Goal: Task Accomplishment & Management: Manage account settings

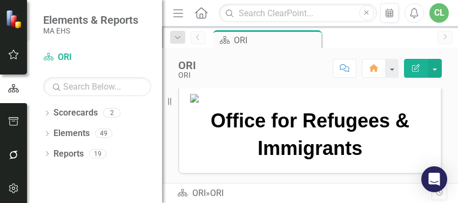
scroll to position [72, 0]
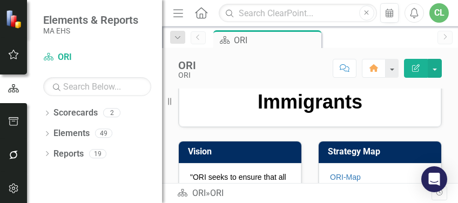
click at [180, 16] on icon "button" at bounding box center [178, 13] width 10 height 8
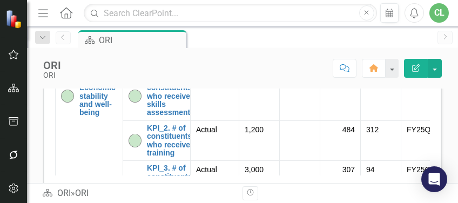
scroll to position [36, 0]
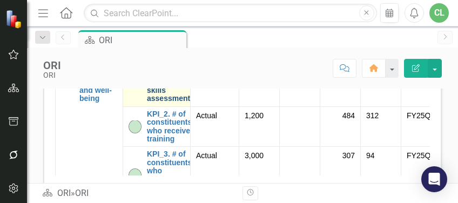
click at [151, 103] on link "KPI_1. # of constituents who receive skills assessment" at bounding box center [169, 83] width 45 height 42
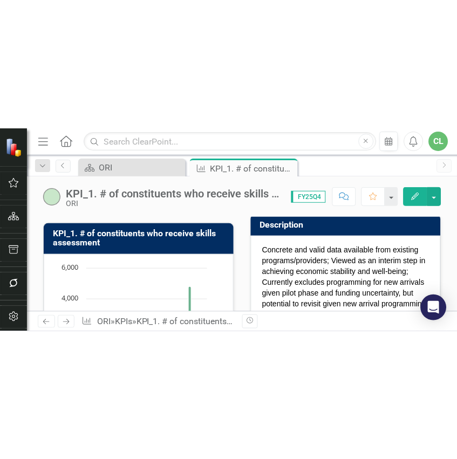
scroll to position [72, 0]
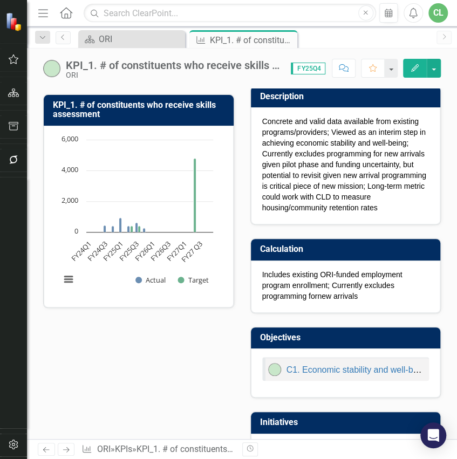
click at [202, 67] on div "KPI_1. # of constituents who receive skills assessment" at bounding box center [173, 65] width 214 height 12
click at [219, 66] on div "KPI_1. # of constituents who receive skills assessment" at bounding box center [173, 65] width 214 height 12
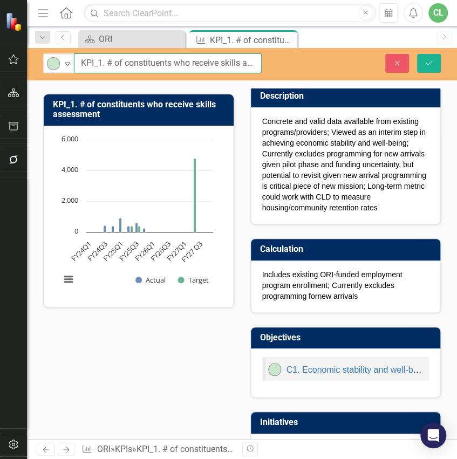
click at [236, 65] on input "KPI_1. # of constituents who receive skills assessment" at bounding box center [168, 63] width 188 height 20
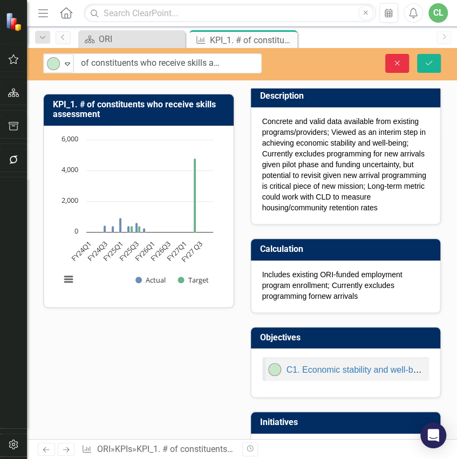
click at [395, 64] on icon "Close" at bounding box center [398, 63] width 10 height 8
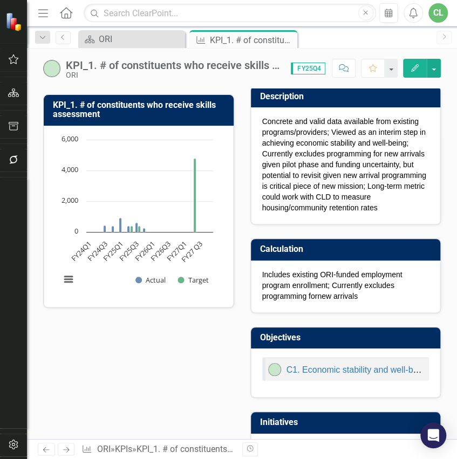
click at [67, 202] on icon "Next" at bounding box center [66, 450] width 9 height 7
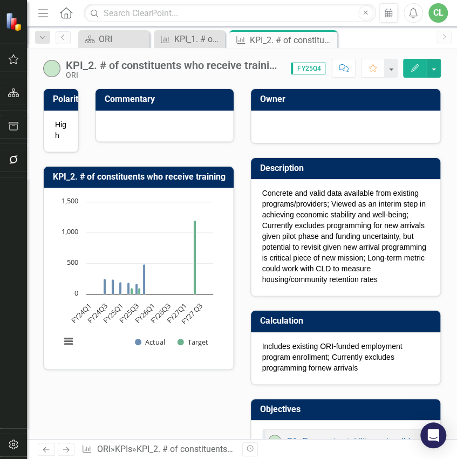
click at [184, 66] on div "KPI_2. # of constituents who receive training" at bounding box center [173, 65] width 214 height 12
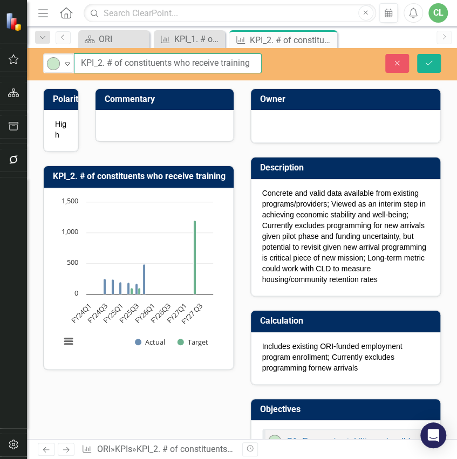
click at [217, 59] on input "KPI_2. # of constituents who receive training" at bounding box center [168, 63] width 188 height 20
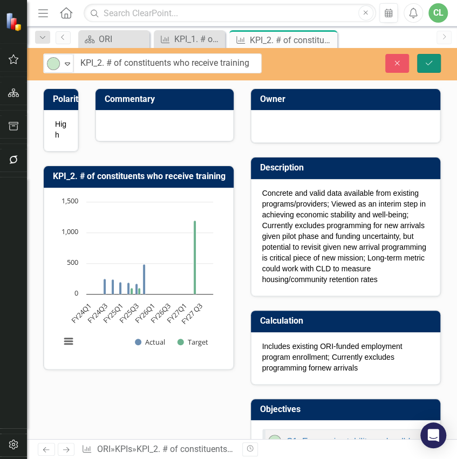
click at [428, 58] on button "Save" at bounding box center [429, 63] width 24 height 19
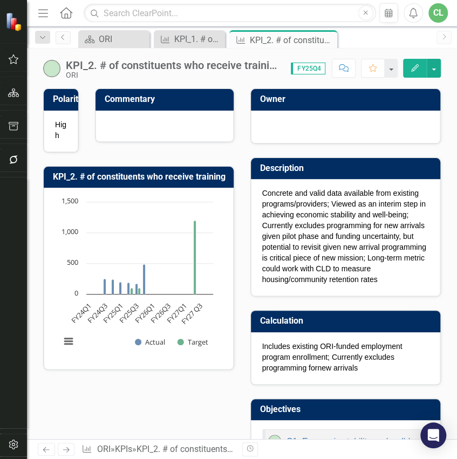
click at [68, 202] on icon "Next" at bounding box center [66, 450] width 9 height 7
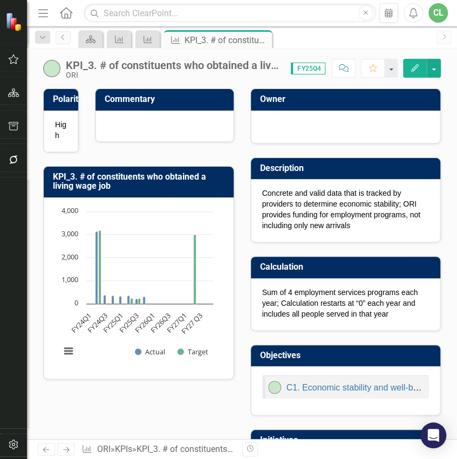
click at [217, 67] on div "KPI_3. # of constituents who obtained a living wage job" at bounding box center [173, 65] width 214 height 12
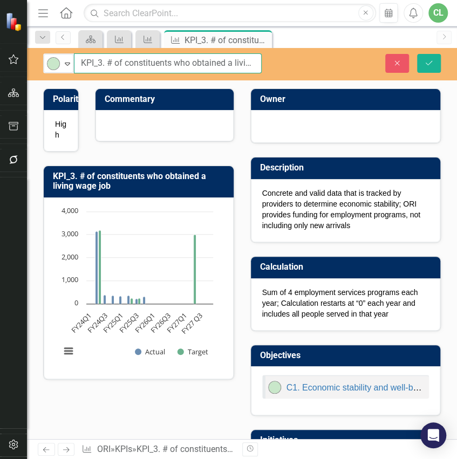
click at [225, 66] on input "KPI_3. # of constituents who obtained a living wage job" at bounding box center [168, 63] width 188 height 20
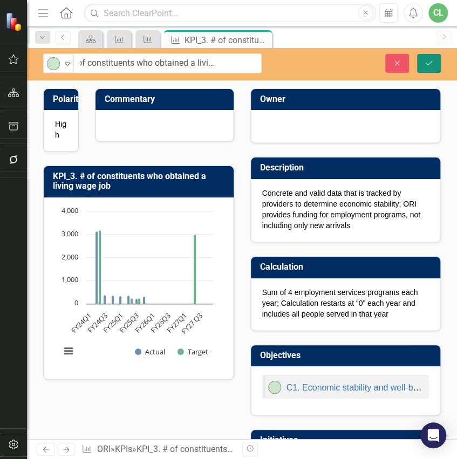
click at [435, 63] on button "Save" at bounding box center [429, 63] width 24 height 19
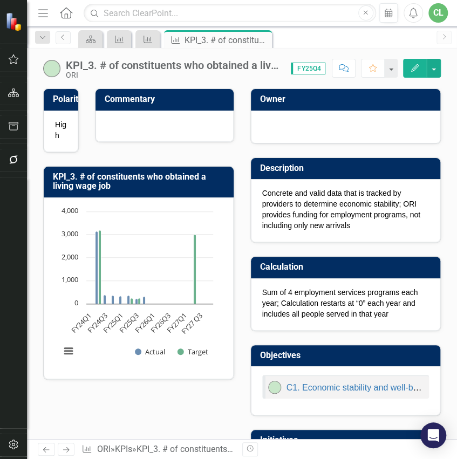
click at [68, 202] on icon "Next" at bounding box center [66, 450] width 9 height 7
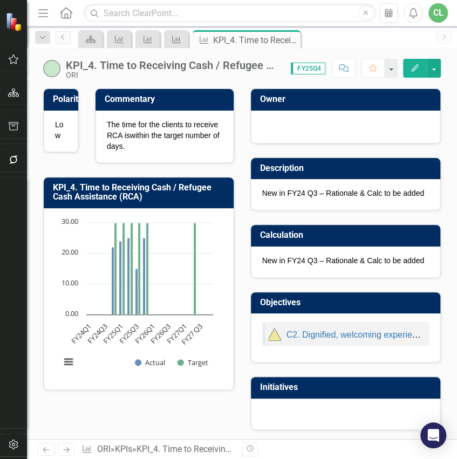
drag, startPoint x: 141, startPoint y: 145, endPoint x: 112, endPoint y: 126, distance: 35.5
click at [112, 126] on p "The time for the clients to receive RCA is within the target number of days. ​" at bounding box center [165, 135] width 116 height 32
click at [311, 191] on p "New in FY24 Q3 – Rationale & Calc to be added" at bounding box center [345, 193] width 167 height 11
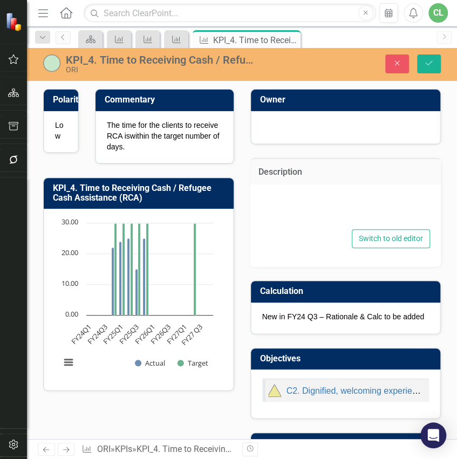
type textarea "<p>New in FY24 Q3 &ndash; Rationale &amp; Calc to be added</p>"
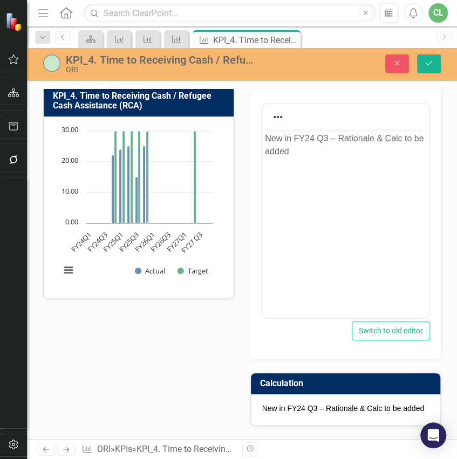
scroll to position [144, 0]
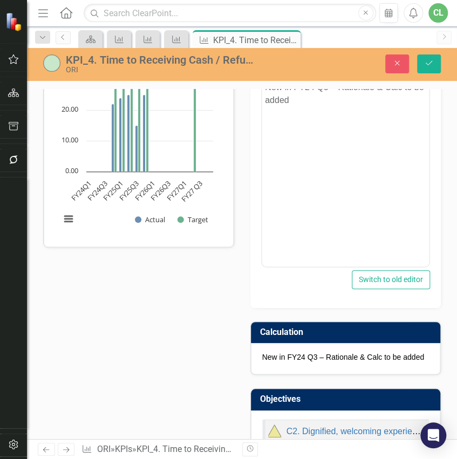
click at [69, 202] on icon "Next" at bounding box center [66, 450] width 9 height 7
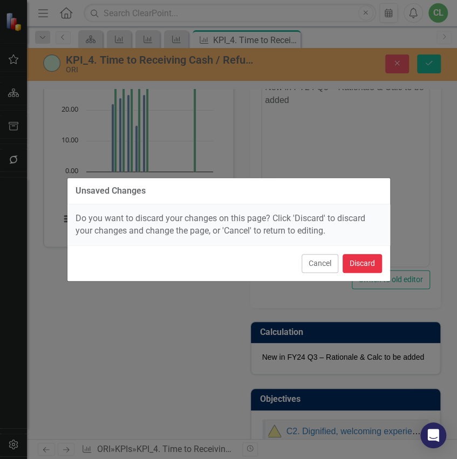
click at [365, 202] on button "Discard" at bounding box center [362, 263] width 39 height 19
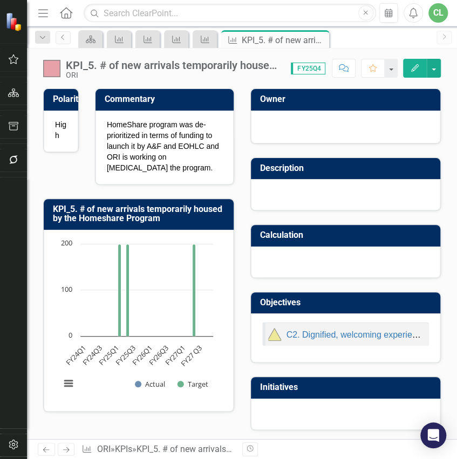
click at [66, 202] on icon at bounding box center [66, 450] width 6 height 5
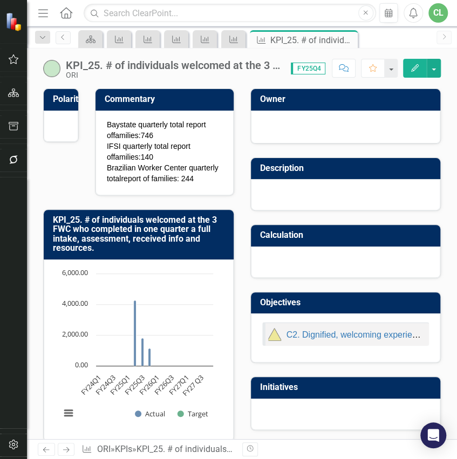
click at [66, 202] on icon at bounding box center [66, 450] width 6 height 5
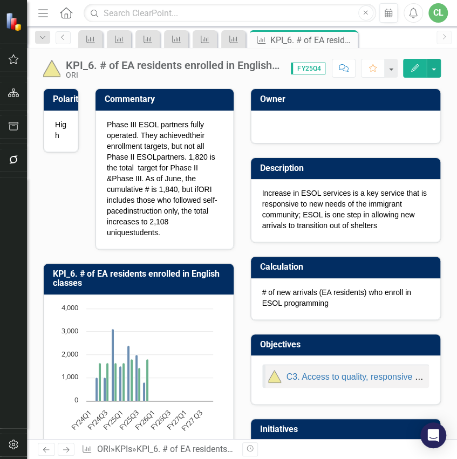
click at [310, 202] on p "Increase in ESOL services is a key service that is responsive to new needs of t…" at bounding box center [345, 209] width 167 height 43
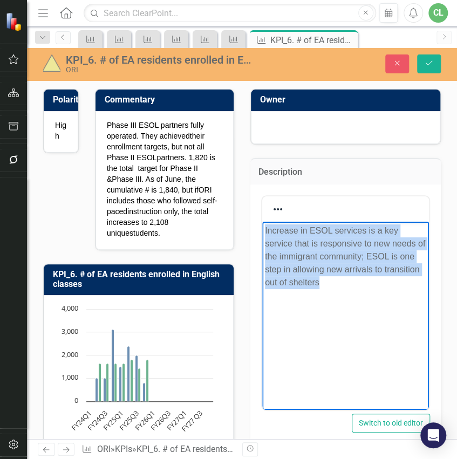
drag, startPoint x: 370, startPoint y: 285, endPoint x: 260, endPoint y: 229, distance: 123.4
click at [262, 202] on html "Increase in ESOL services is a key service that is responsive to new needs of t…" at bounding box center [345, 302] width 167 height 162
copy p "Increase in ESOL services is a key service that is responsive to new needs of t…"
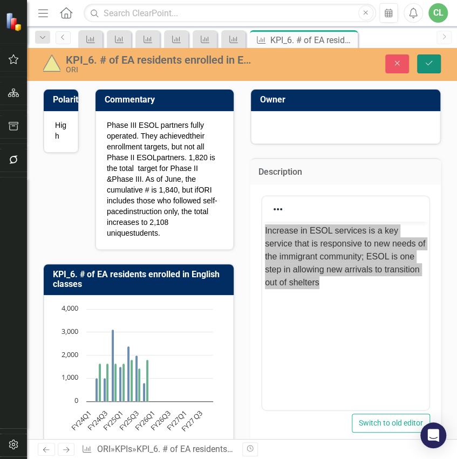
click at [436, 64] on button "Save" at bounding box center [429, 64] width 24 height 19
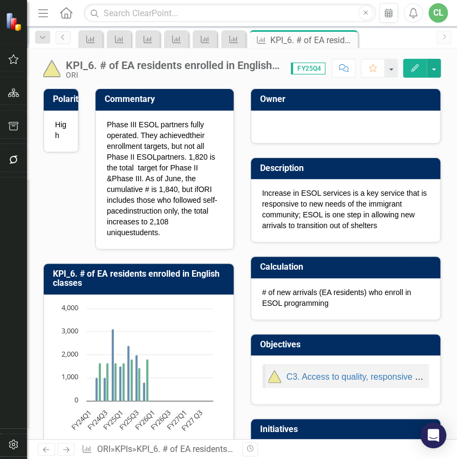
scroll to position [36, 0]
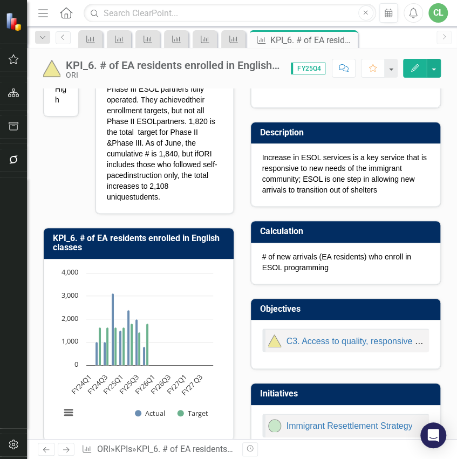
click at [311, 202] on p "# of new arrivals (EA residents) who enroll in ESOL programming" at bounding box center [345, 263] width 167 height 22
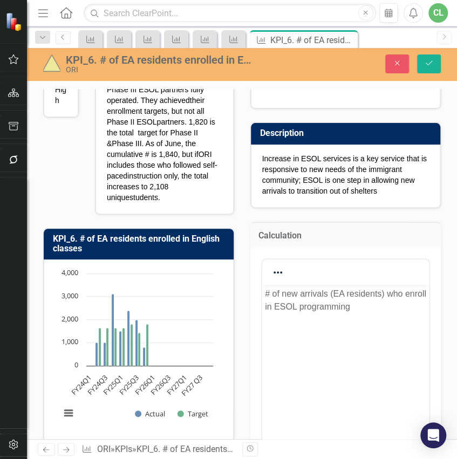
scroll to position [0, 0]
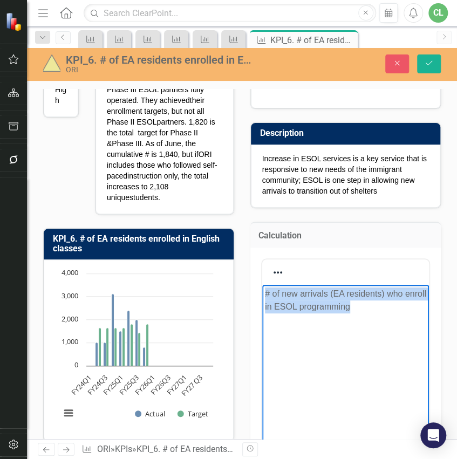
drag, startPoint x: 383, startPoint y: 308, endPoint x: 519, endPoint y: 579, distance: 303.5
click at [262, 202] on html "# of new arrivals (EA residents) who enroll in ESOL programming" at bounding box center [345, 366] width 167 height 162
copy p "# of new arrivals (EA residents) who enroll in ESOL programming"
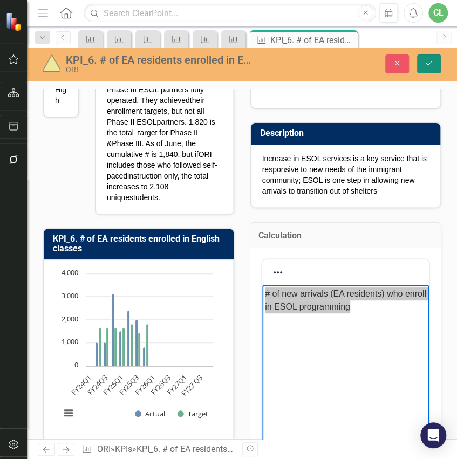
drag, startPoint x: 423, startPoint y: 62, endPoint x: 203, endPoint y: 213, distance: 267.5
click at [423, 62] on button "Save" at bounding box center [429, 64] width 24 height 19
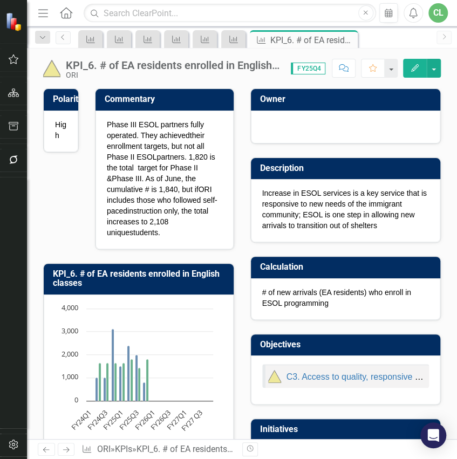
click at [67, 202] on icon "Next" at bounding box center [66, 450] width 9 height 7
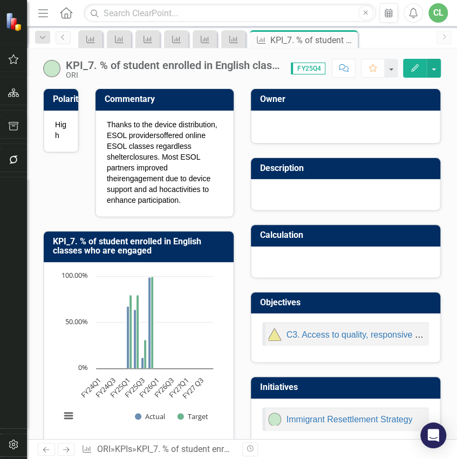
click at [67, 202] on icon at bounding box center [66, 450] width 6 height 5
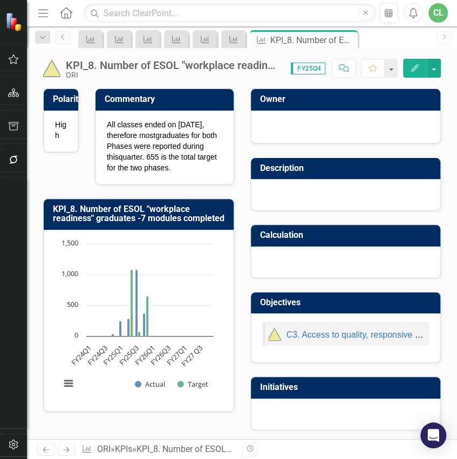
click at [67, 202] on icon at bounding box center [66, 450] width 6 height 5
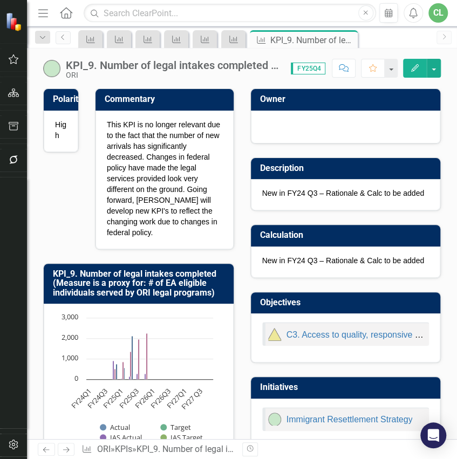
click at [67, 202] on icon "Next" at bounding box center [66, 450] width 9 height 7
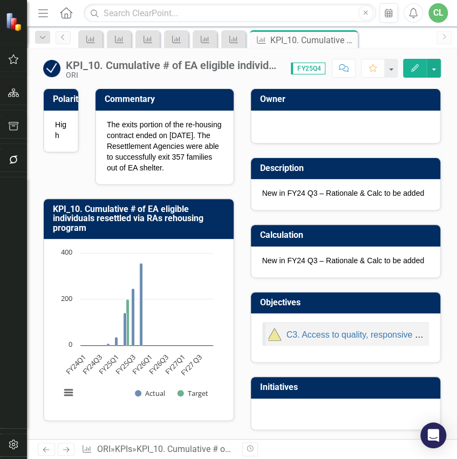
click at [66, 202] on icon "Next" at bounding box center [66, 450] width 9 height 7
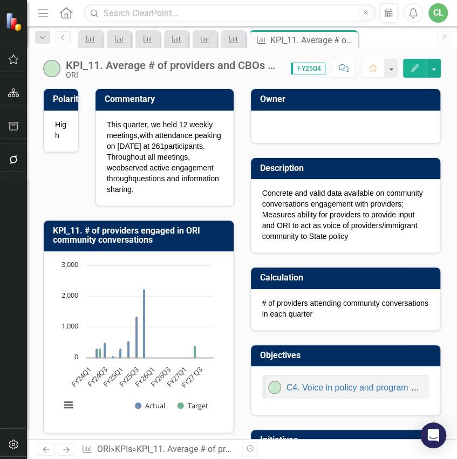
click at [68, 202] on icon at bounding box center [66, 450] width 6 height 5
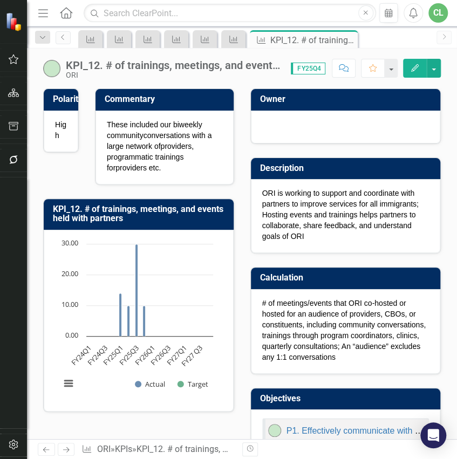
click at [310, 202] on p "ORI is working to support and coordinate with partners to improve services for …" at bounding box center [345, 215] width 167 height 54
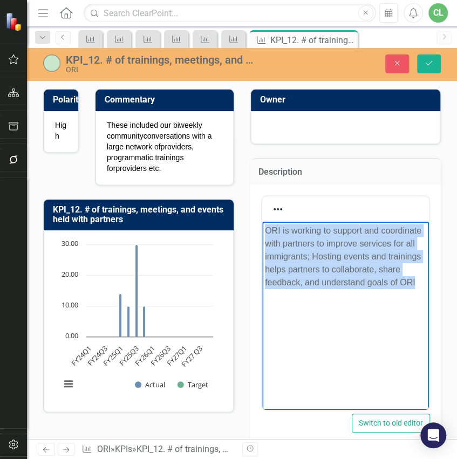
drag, startPoint x: 421, startPoint y: 283, endPoint x: 254, endPoint y: 228, distance: 176.2
click at [262, 202] on html "ORI is working to support and coordinate with partners to improve services for …" at bounding box center [345, 302] width 167 height 162
copy p "ORI is working to support and coordinate with partners to improve services for …"
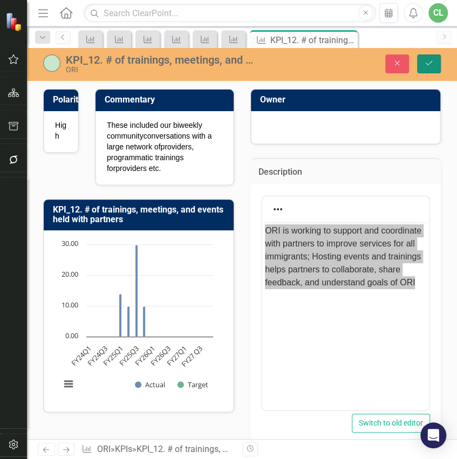
drag, startPoint x: 429, startPoint y: 65, endPoint x: 66, endPoint y: 24, distance: 365.1
click at [429, 65] on icon "submit" at bounding box center [429, 63] width 6 height 4
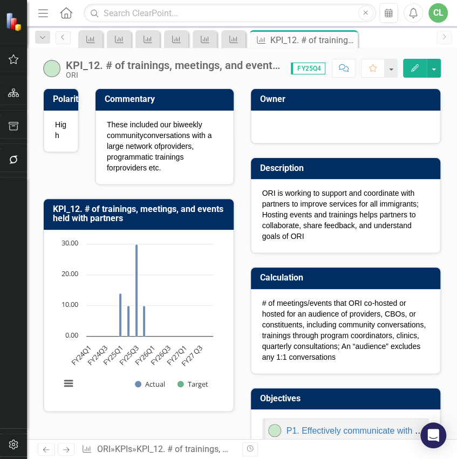
scroll to position [36, 0]
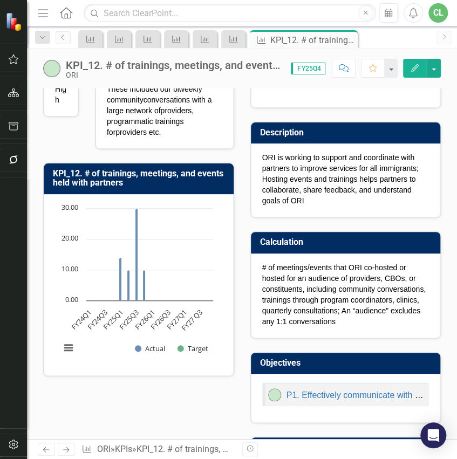
click at [306, 202] on p "# of meetings/events that ORI co-hosted or hosted for an audience of providers,…" at bounding box center [345, 294] width 167 height 65
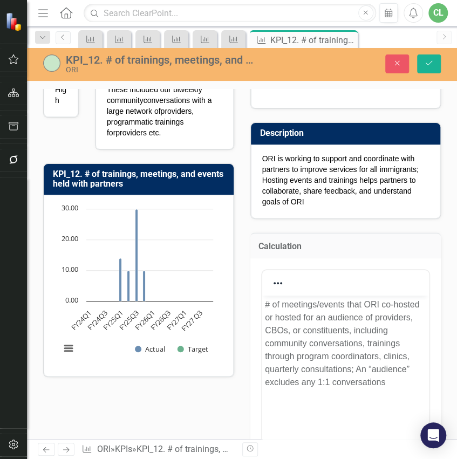
scroll to position [0, 0]
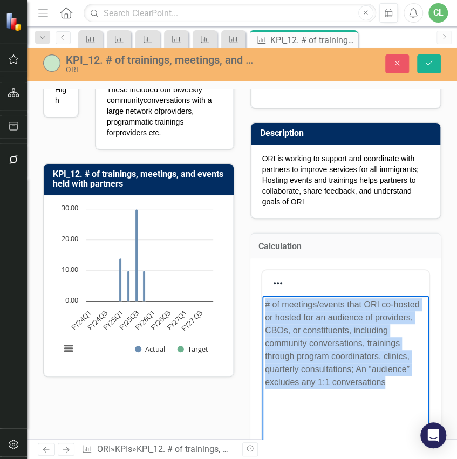
drag, startPoint x: 395, startPoint y: 386, endPoint x: 259, endPoint y: 302, distance: 159.3
click at [262, 202] on html "# of meetings/events that ORI co-hosted or hosted for an audience of providers,…" at bounding box center [345, 377] width 167 height 162
copy p "# of meetings/events that ORI co-hosted or hosted for an audience of providers,…"
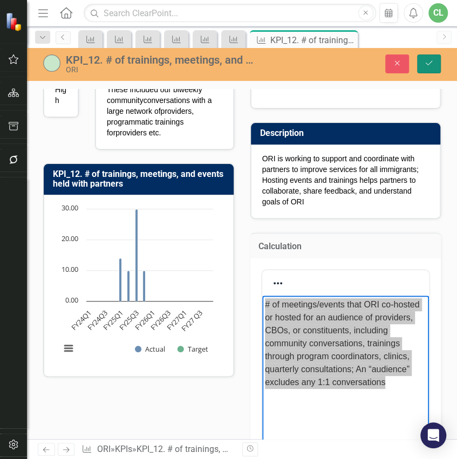
drag, startPoint x: 424, startPoint y: 64, endPoint x: 262, endPoint y: 275, distance: 266.4
click at [424, 64] on icon "Save" at bounding box center [429, 63] width 10 height 8
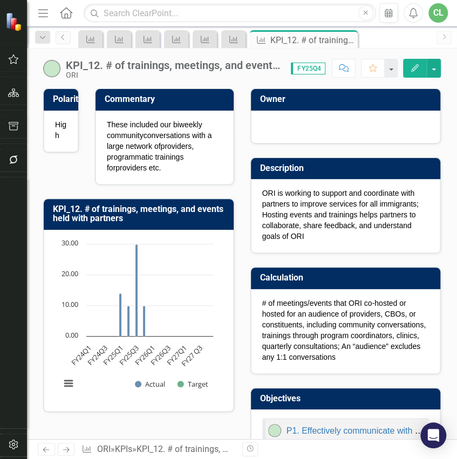
click at [67, 202] on icon "Next" at bounding box center [66, 450] width 9 height 7
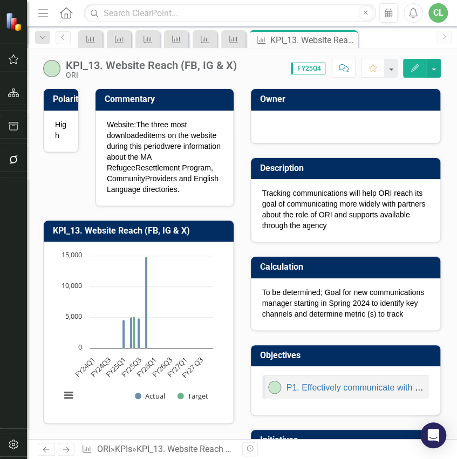
click at [285, 202] on p "To be determined; Goal for new communications manager starting in Spring 2024 t…" at bounding box center [345, 303] width 167 height 32
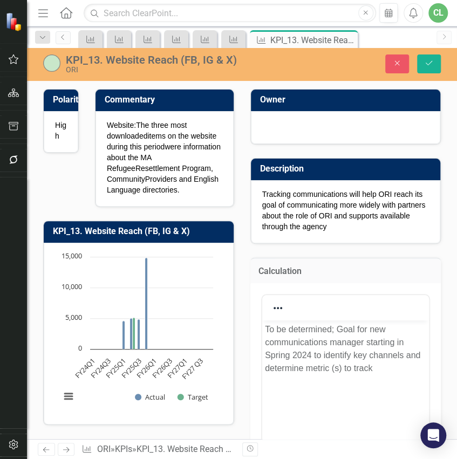
click at [336, 202] on p "Tracking communications will help ORI reach its goal of communicating more wide…" at bounding box center [345, 210] width 167 height 43
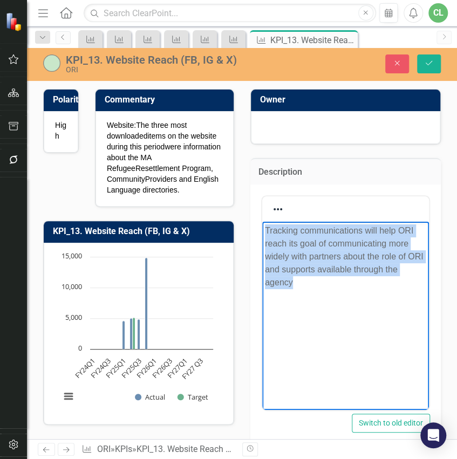
drag, startPoint x: 286, startPoint y: 275, endPoint x: 262, endPoint y: 227, distance: 53.4
click at [262, 202] on body "Tracking communications will help ORI reach its goal of communicating more wide…" at bounding box center [345, 302] width 167 height 162
copy p "Tracking communications will help ORI reach its goal of communicating more wide…"
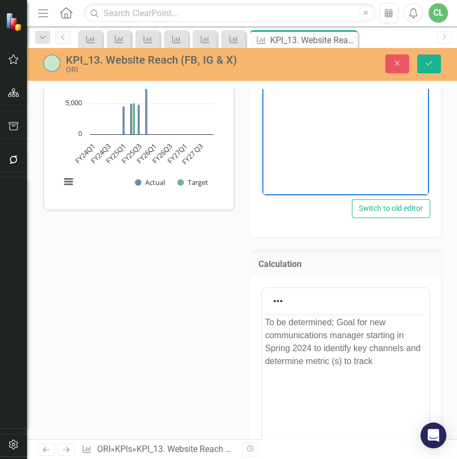
scroll to position [216, 0]
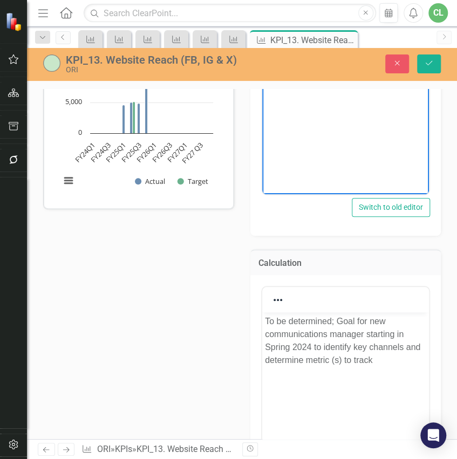
click at [364, 202] on p "To be determined; Goal for new communications manager starting in Spring 2024 t…" at bounding box center [346, 341] width 162 height 52
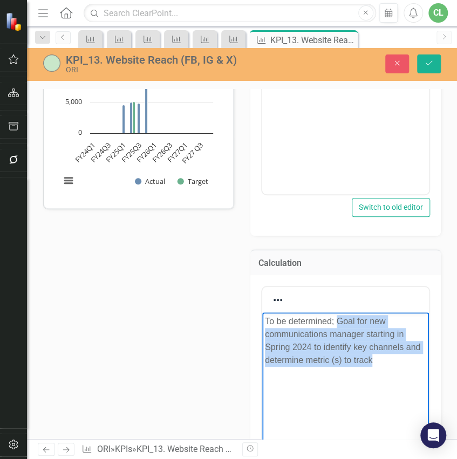
drag, startPoint x: 389, startPoint y: 361, endPoint x: 338, endPoint y: 325, distance: 62.8
click at [338, 202] on p "To be determined; Goal for new communications manager starting in Spring 2024 t…" at bounding box center [346, 341] width 162 height 52
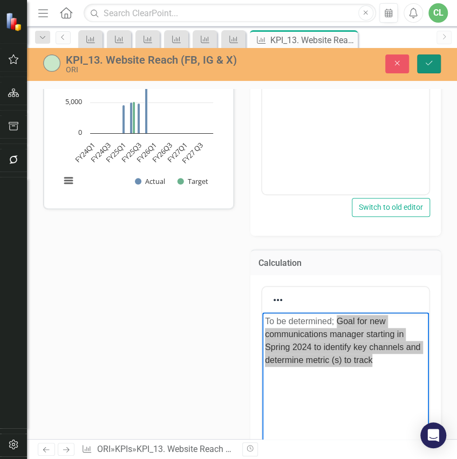
drag, startPoint x: 425, startPoint y: 63, endPoint x: 151, endPoint y: 276, distance: 348.2
click at [425, 63] on icon "Save" at bounding box center [429, 63] width 10 height 8
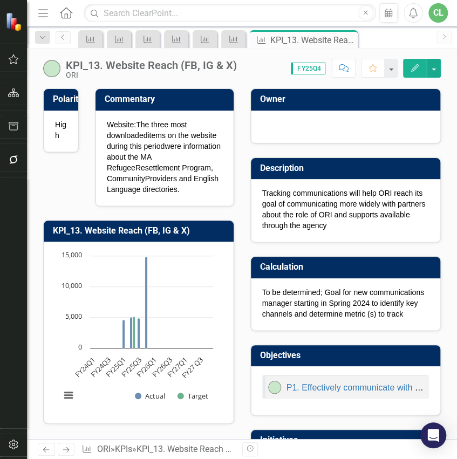
click at [66, 202] on icon at bounding box center [66, 450] width 6 height 5
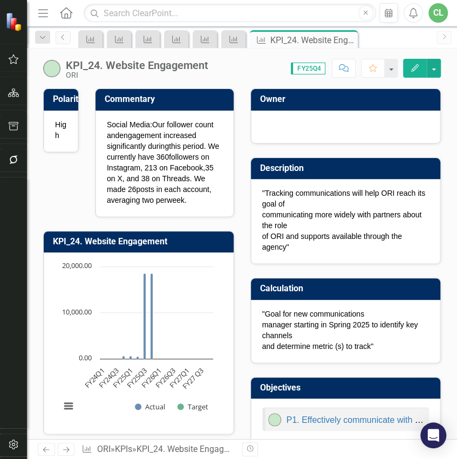
click at [279, 202] on p ""Tracking communications will help ORI reach its goal of communicating more wid…" at bounding box center [345, 220] width 167 height 65
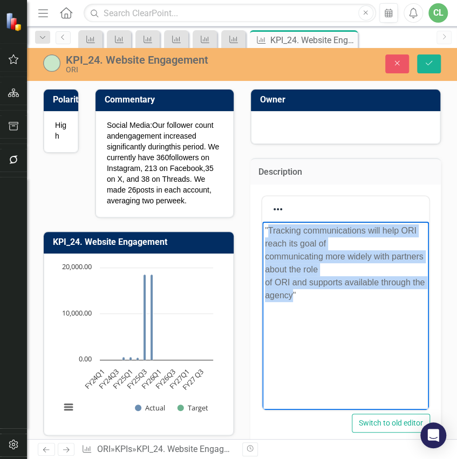
drag, startPoint x: 305, startPoint y: 294, endPoint x: 268, endPoint y: 231, distance: 73.5
click at [268, 202] on p ""Tracking communications will help ORI reach its goal of communicating more wid…" at bounding box center [346, 263] width 162 height 78
copy p "Tracking communications will help ORI reach its goal of communicating more wide…"
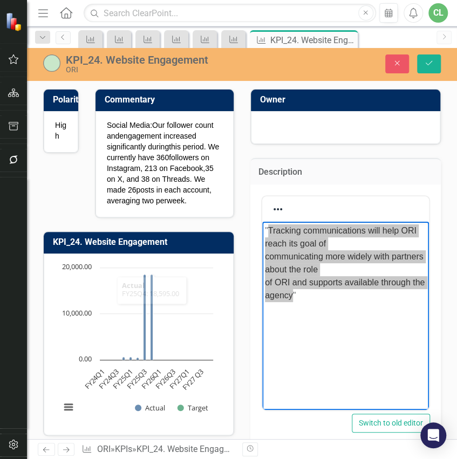
click at [72, 202] on link "Next" at bounding box center [66, 449] width 17 height 13
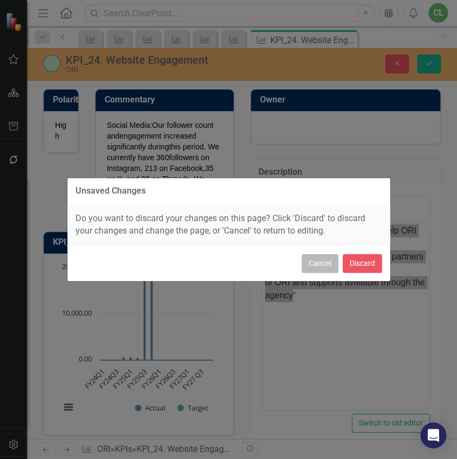
click at [319, 202] on button "Cancel" at bounding box center [320, 263] width 37 height 19
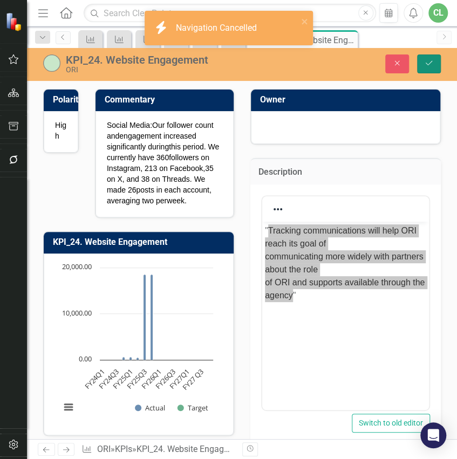
click at [430, 62] on icon "Save" at bounding box center [429, 63] width 10 height 8
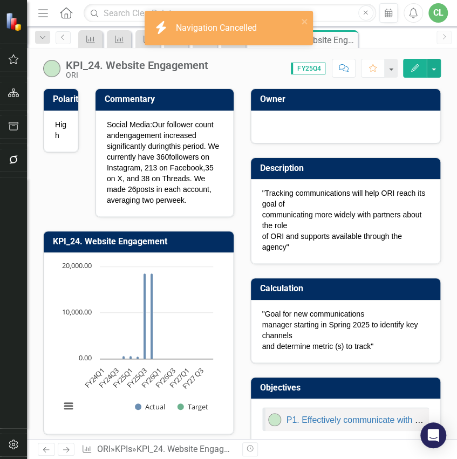
click at [68, 202] on icon "Next" at bounding box center [66, 450] width 9 height 7
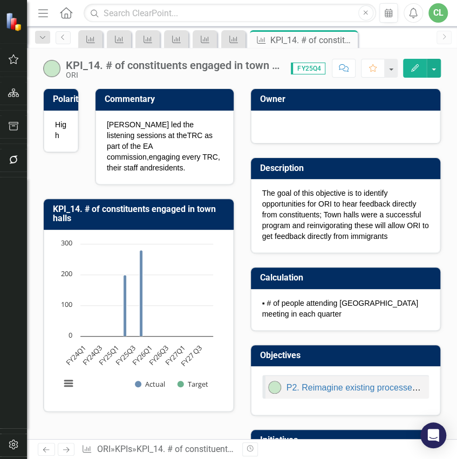
click at [48, 202] on icon "Previous" at bounding box center [46, 450] width 9 height 7
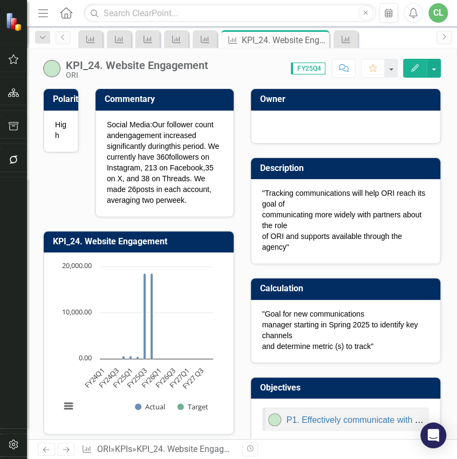
click at [48, 202] on icon "Previous" at bounding box center [46, 450] width 9 height 7
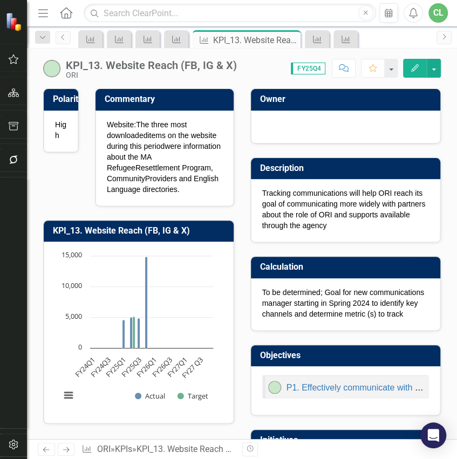
click at [67, 202] on icon at bounding box center [66, 450] width 6 height 5
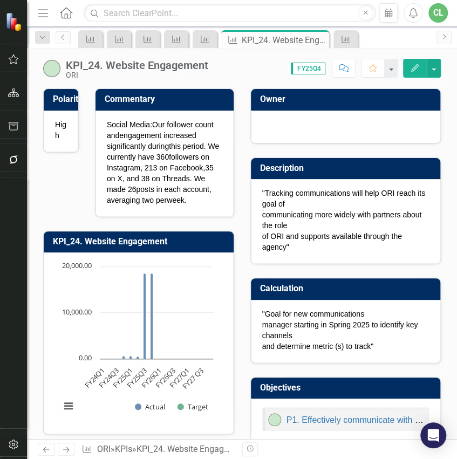
click at [62, 202] on icon "Next" at bounding box center [66, 450] width 9 height 7
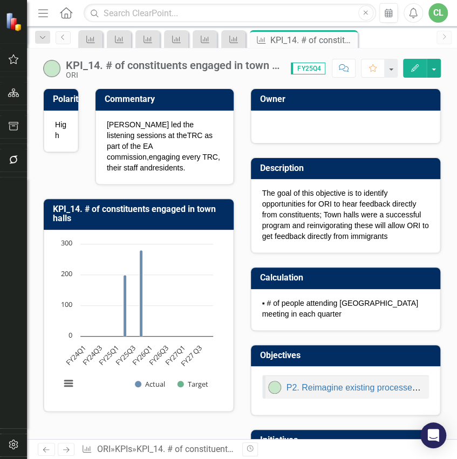
click at [62, 202] on icon "Next" at bounding box center [66, 450] width 9 height 7
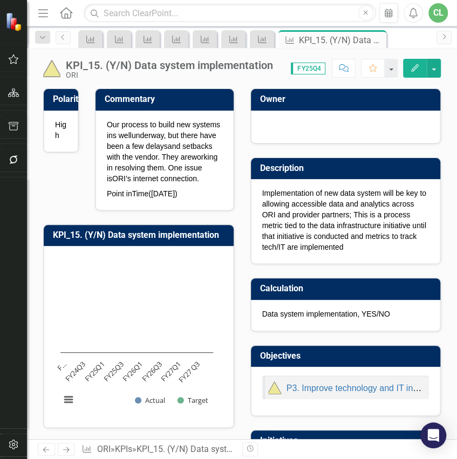
click at [318, 202] on p "Implementation of new data system will be key to allowing accessible data and a…" at bounding box center [345, 220] width 167 height 65
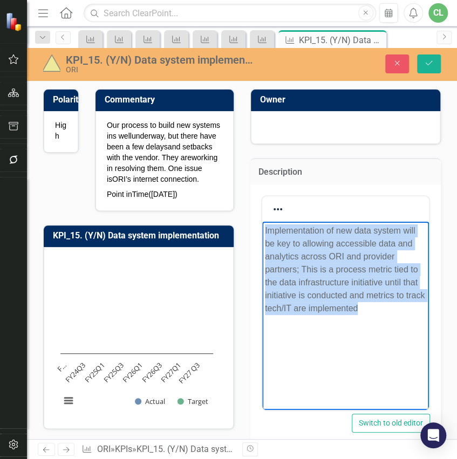
drag, startPoint x: 383, startPoint y: 308, endPoint x: 260, endPoint y: 229, distance: 146.5
click at [262, 202] on html "Implementation of new data system will be key to allowing accessible data and a…" at bounding box center [345, 302] width 167 height 162
copy p "Implementation of new data system will be key to allowing accessible data and a…"
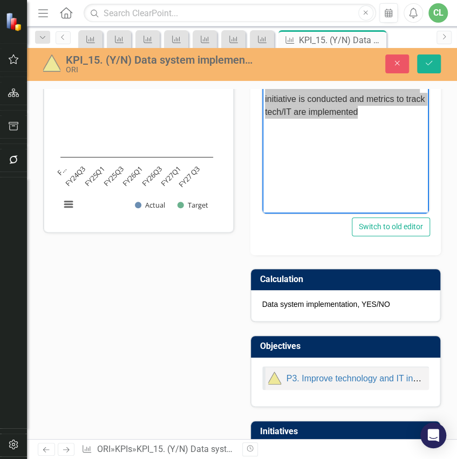
scroll to position [252, 0]
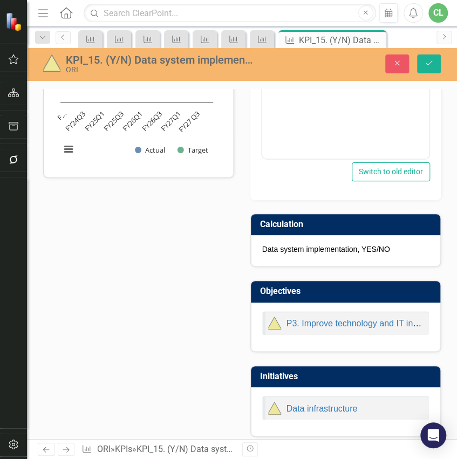
click at [365, 202] on p "Data system implementation, YES/NO" at bounding box center [345, 249] width 167 height 11
click at [357, 202] on p "Data system implementation, YES/NO" at bounding box center [345, 249] width 167 height 11
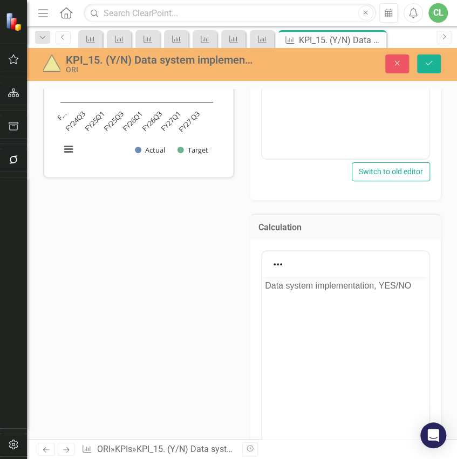
scroll to position [0, 0]
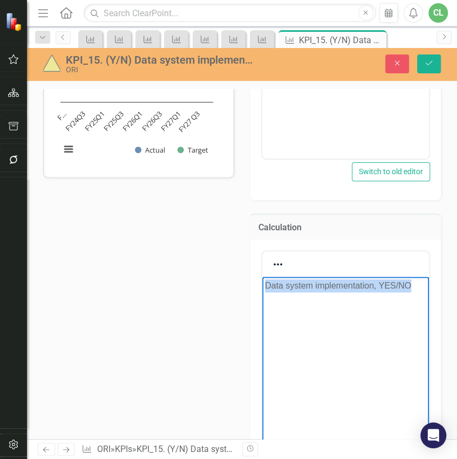
drag, startPoint x: 409, startPoint y: 287, endPoint x: 253, endPoint y: 289, distance: 156.1
click at [262, 202] on html "Data system implementation, YES/NO" at bounding box center [345, 358] width 167 height 162
copy p "Data system implementation, YES/NO"
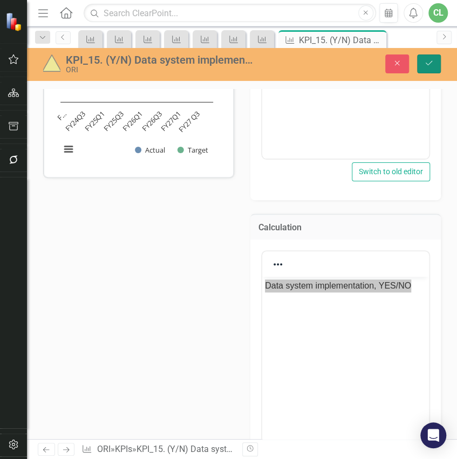
click at [431, 66] on icon "Save" at bounding box center [429, 63] width 10 height 8
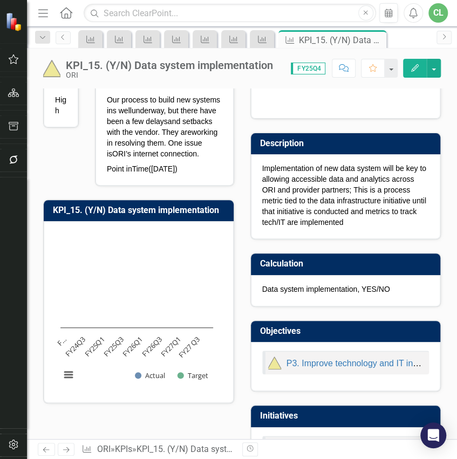
scroll to position [36, 0]
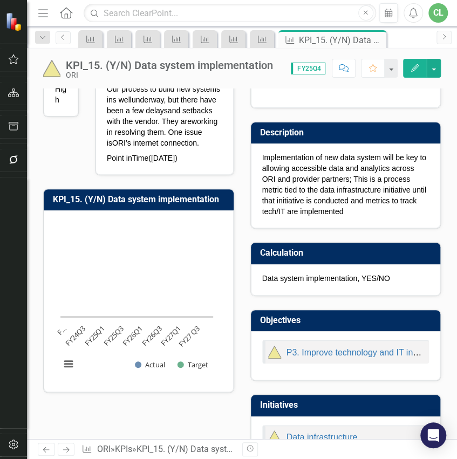
click at [67, 202] on icon "Next" at bounding box center [66, 450] width 9 height 7
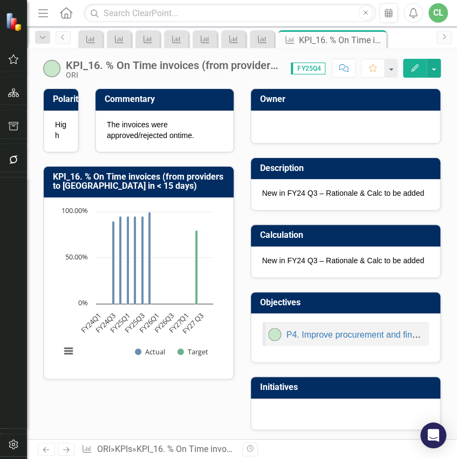
click at [70, 202] on icon "Next" at bounding box center [66, 450] width 9 height 7
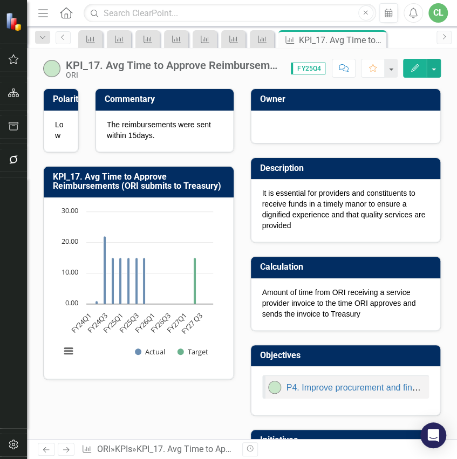
click at [313, 202] on p "It is essential for providers and constituents to receive funds in a timely man…" at bounding box center [345, 209] width 167 height 43
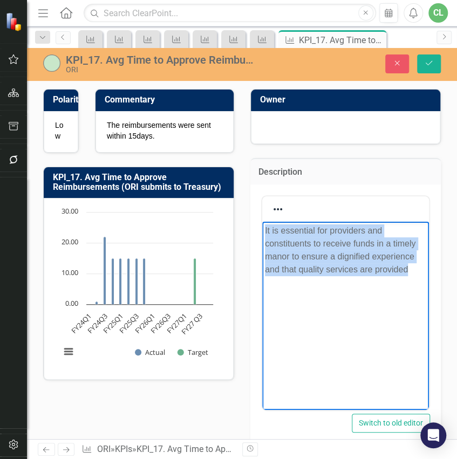
drag, startPoint x: 411, startPoint y: 269, endPoint x: 264, endPoint y: 228, distance: 152.5
click at [264, 202] on body "It is essential for providers and constituents to receive funds in a timely man…" at bounding box center [345, 302] width 167 height 162
copy p "It is essential for providers and constituents to receive funds in a timely man…"
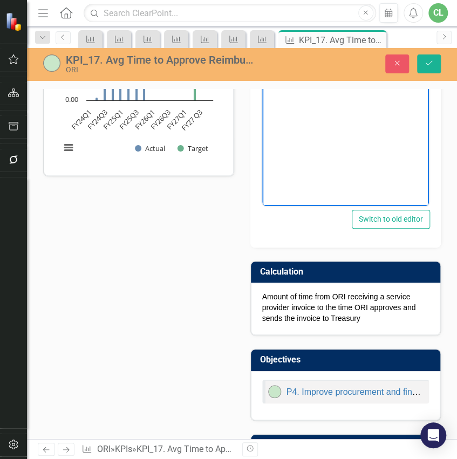
scroll to position [216, 0]
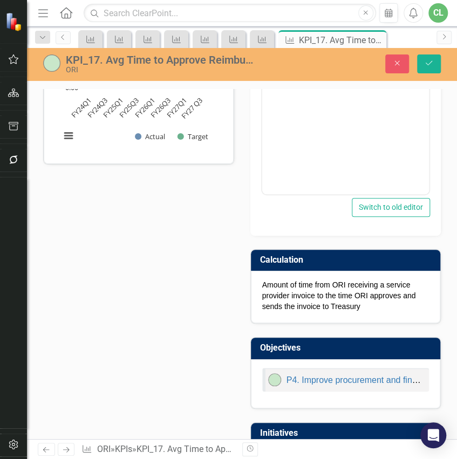
click at [337, 202] on p "Amount of time from ORI receiving a service provider invoice to the time ORI ap…" at bounding box center [345, 296] width 167 height 32
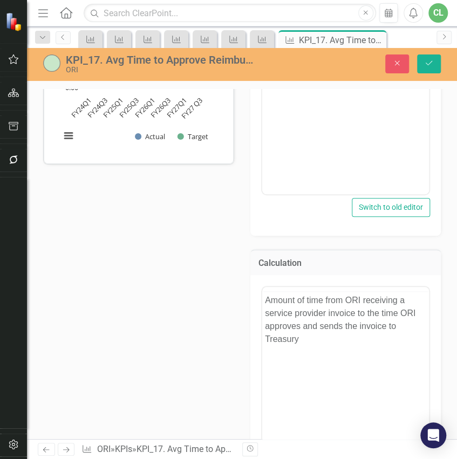
scroll to position [0, 0]
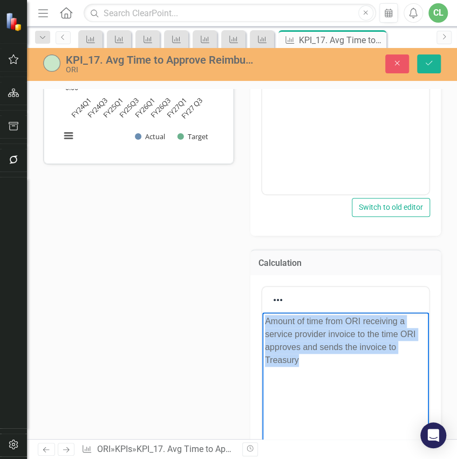
drag, startPoint x: 302, startPoint y: 364, endPoint x: 516, endPoint y: 631, distance: 342.3
click at [262, 202] on html "Amount of time from ORI receiving a service provider invoice to the time ORI ap…" at bounding box center [345, 394] width 167 height 162
copy p "Amount of time from ORI receiving a service provider invoice to the time ORI ap…"
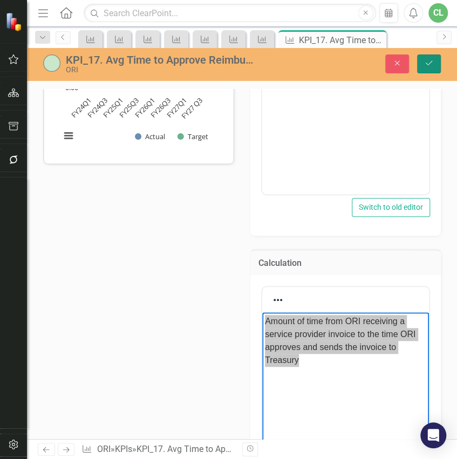
click at [423, 65] on button "Save" at bounding box center [429, 64] width 24 height 19
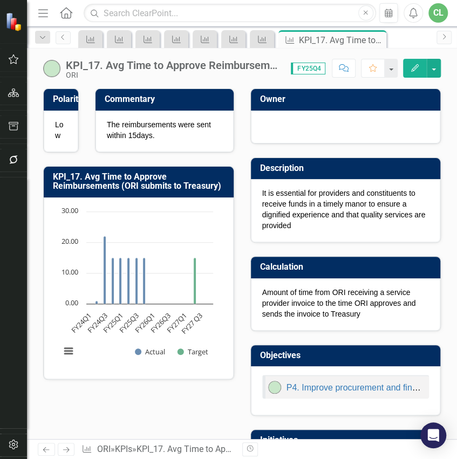
click at [66, 202] on icon "Next" at bounding box center [66, 450] width 9 height 7
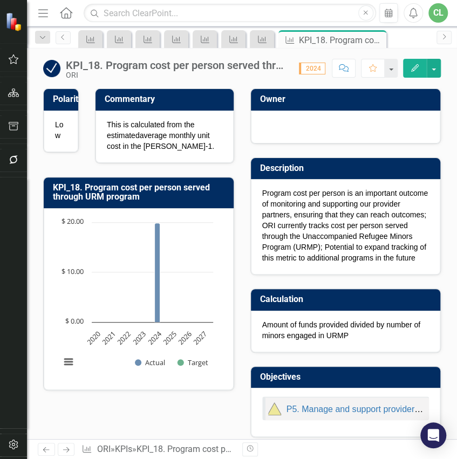
click at [303, 202] on p "Program cost per person is an important outcome of monitoring and supporting ou…" at bounding box center [345, 226] width 167 height 76
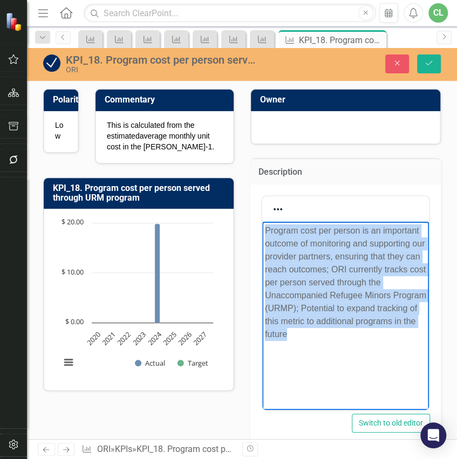
drag, startPoint x: 328, startPoint y: 325, endPoint x: 511, endPoint y: 450, distance: 222.2
click at [262, 202] on html "Program cost per person is an important outcome of monitoring and supporting ou…" at bounding box center [345, 302] width 167 height 162
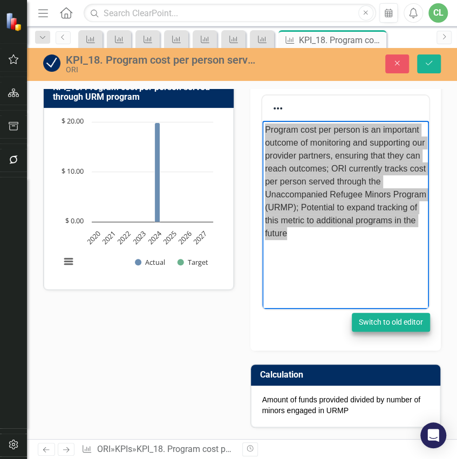
scroll to position [144, 0]
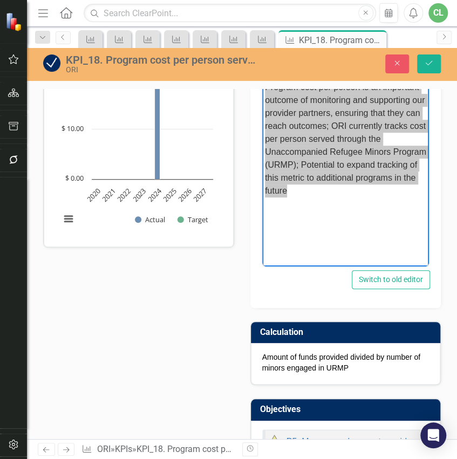
click at [325, 202] on p "Amount of funds provided divided by number of minors engaged in URMP" at bounding box center [345, 363] width 167 height 22
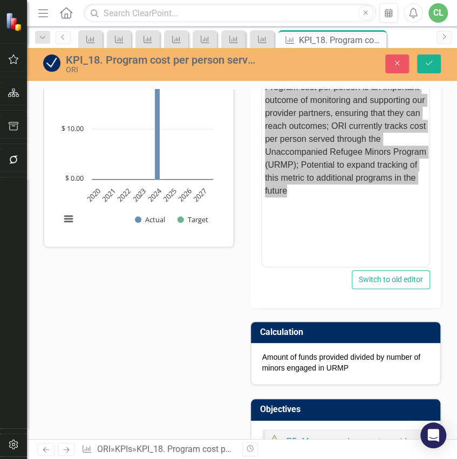
click at [325, 202] on p "Amount of funds provided divided by number of minors engaged in URMP" at bounding box center [345, 363] width 167 height 22
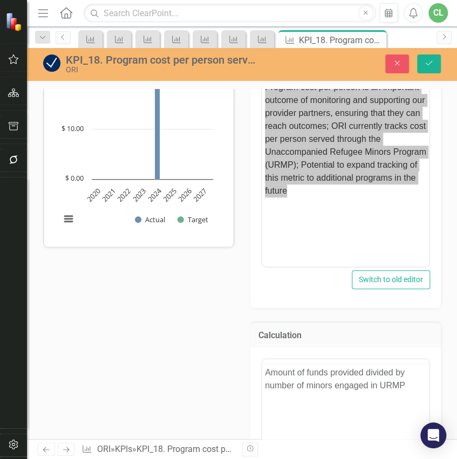
scroll to position [0, 0]
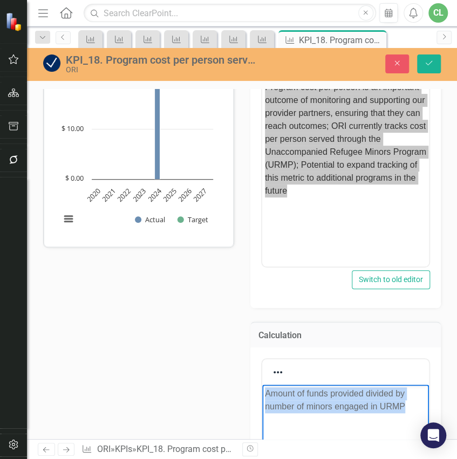
drag, startPoint x: 382, startPoint y: 401, endPoint x: 260, endPoint y: 391, distance: 121.9
click at [262, 202] on html "Amount of funds provided divided by number of minors engaged in URMP" at bounding box center [345, 466] width 167 height 162
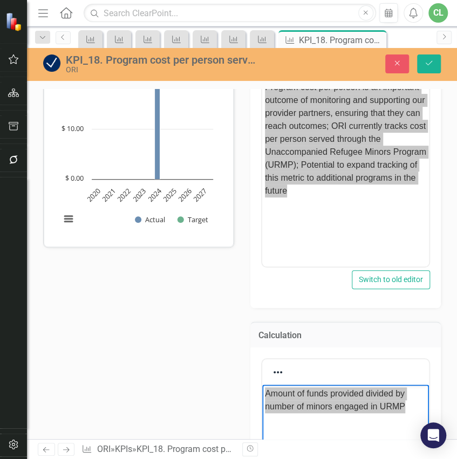
scroll to position [288, 0]
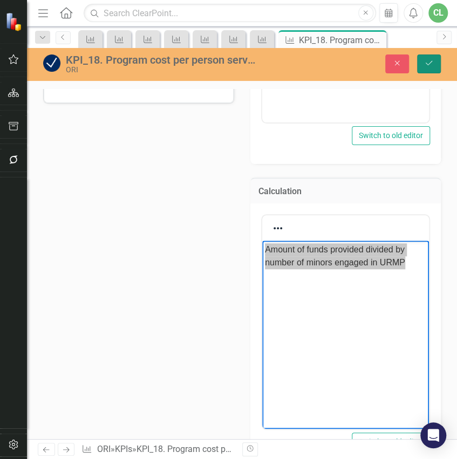
click at [428, 66] on icon "Save" at bounding box center [429, 63] width 10 height 8
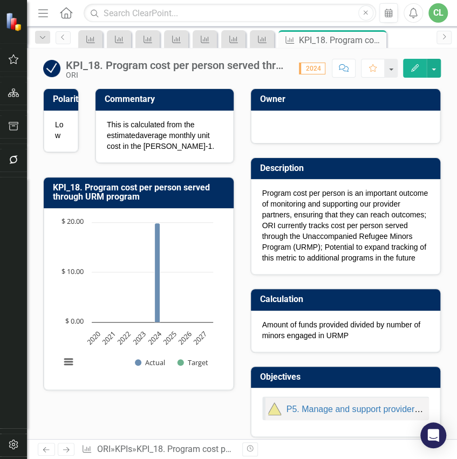
click at [70, 202] on icon "Next" at bounding box center [66, 450] width 9 height 7
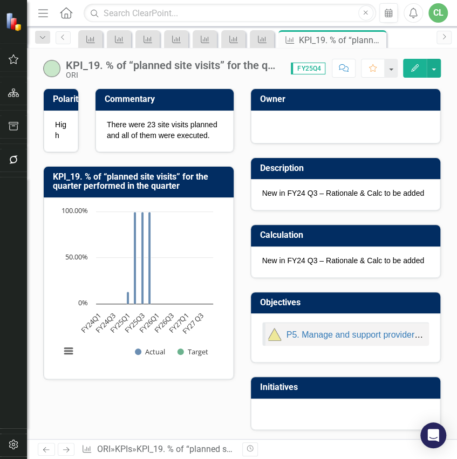
click at [69, 202] on icon "Next" at bounding box center [66, 450] width 9 height 7
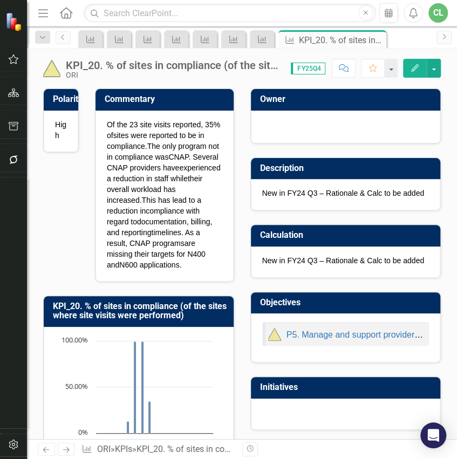
click at [69, 202] on icon "Next" at bounding box center [66, 450] width 9 height 7
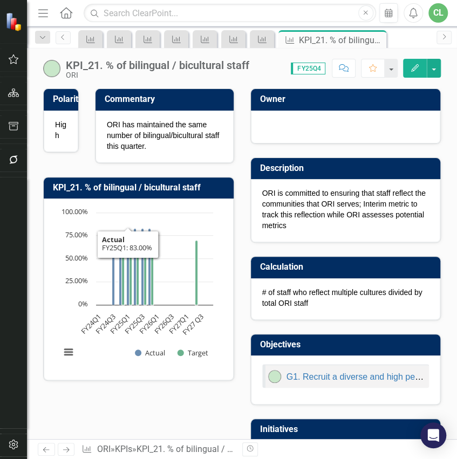
click at [338, 202] on p "ORI is committed to ensuring that staff reflect the communities that ORI serves…" at bounding box center [345, 209] width 167 height 43
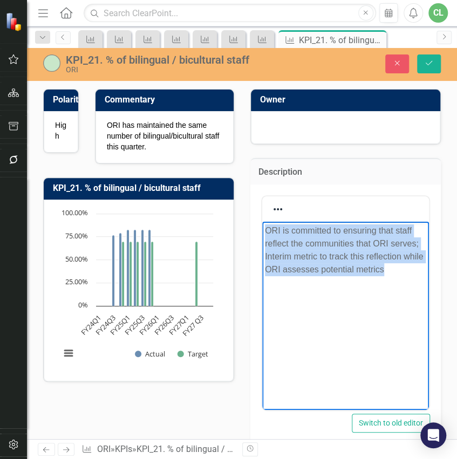
drag, startPoint x: 410, startPoint y: 267, endPoint x: 260, endPoint y: 228, distance: 155.7
click at [262, 202] on html "ORI is committed to ensuring that staff reflect the communities that ORI serves…" at bounding box center [345, 302] width 167 height 162
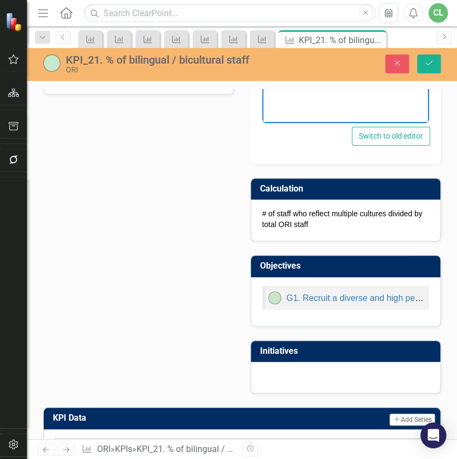
scroll to position [288, 0]
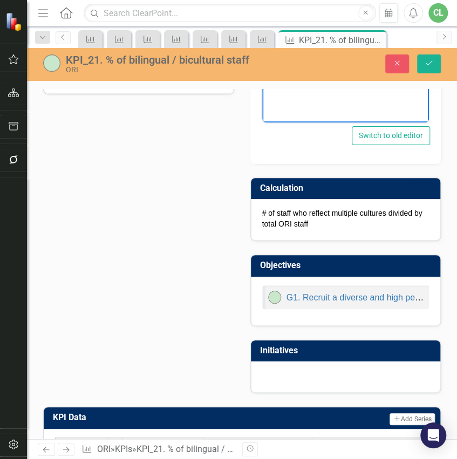
click at [290, 202] on p "# of staff who reflect multiple cultures divided by total ORI staff" at bounding box center [345, 219] width 167 height 22
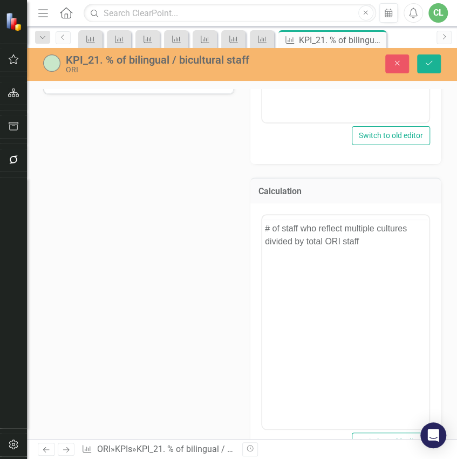
scroll to position [0, 0]
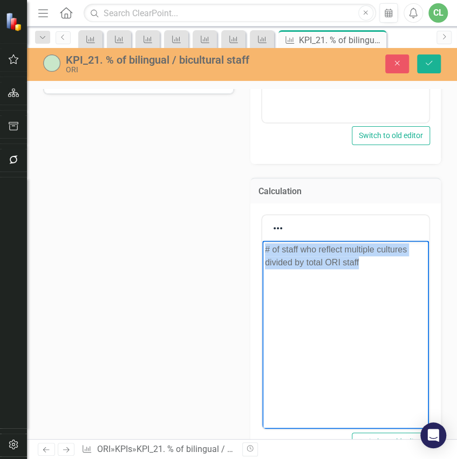
drag, startPoint x: 356, startPoint y: 264, endPoint x: 249, endPoint y: 253, distance: 108.0
click at [262, 202] on html "# of staff who reflect multiple cultures divided by total ORI staff" at bounding box center [345, 322] width 167 height 162
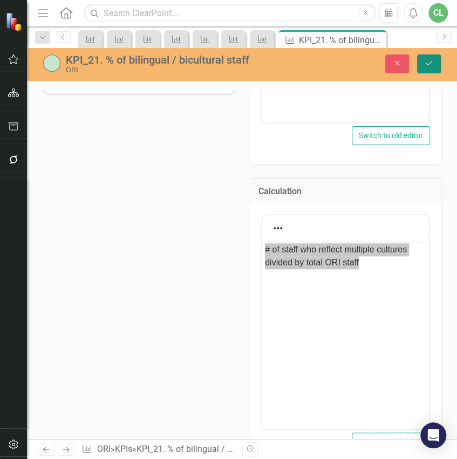
click at [424, 70] on button "Save" at bounding box center [429, 64] width 24 height 19
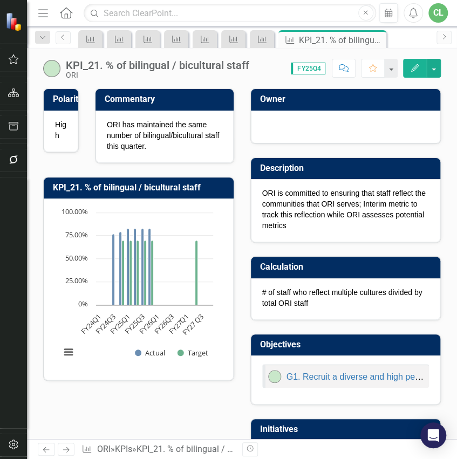
click at [69, 202] on icon "Next" at bounding box center [66, 450] width 9 height 7
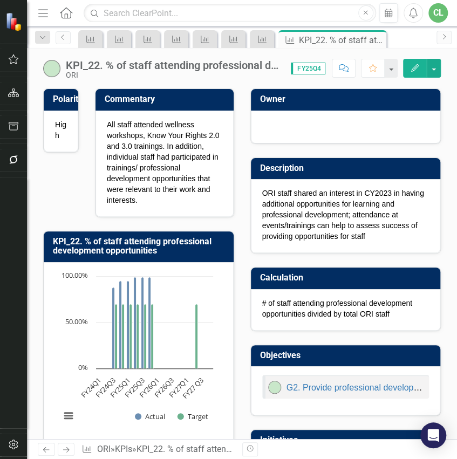
click at [333, 202] on p "ORI staff shared an interest in CY2023 in having additional opportunities for l…" at bounding box center [345, 215] width 167 height 54
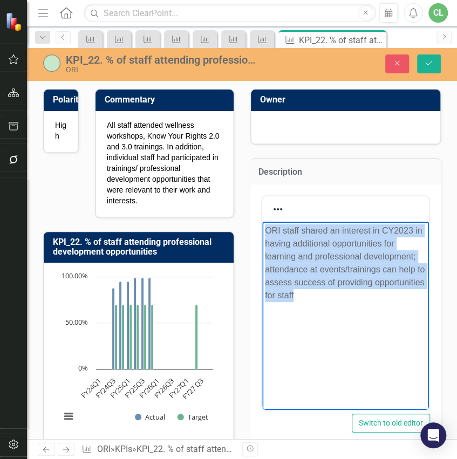
drag, startPoint x: 353, startPoint y: 301, endPoint x: 264, endPoint y: 231, distance: 113.4
click at [264, 202] on body "ORI staff shared an interest in CY2023 in having additional opportunities for l…" at bounding box center [345, 302] width 167 height 162
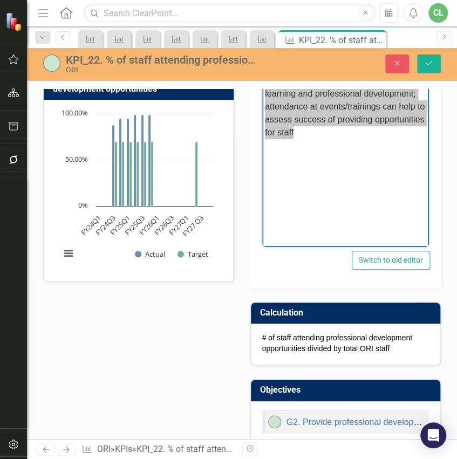
scroll to position [180, 0]
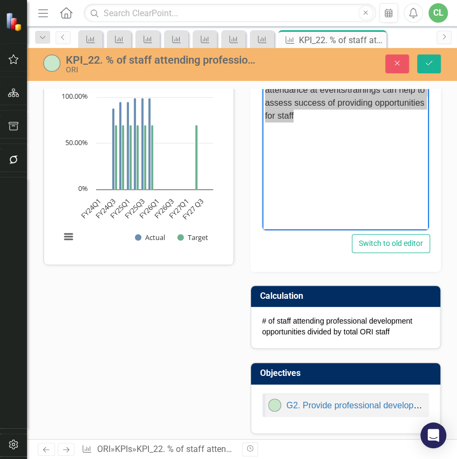
click at [310, 202] on p "# of staff attending professional development opportunities divided by total OR…" at bounding box center [345, 327] width 167 height 22
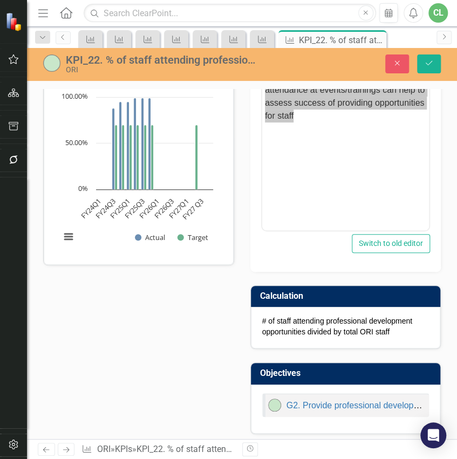
click at [310, 202] on p "# of staff attending professional development opportunities divided by total OR…" at bounding box center [345, 327] width 167 height 22
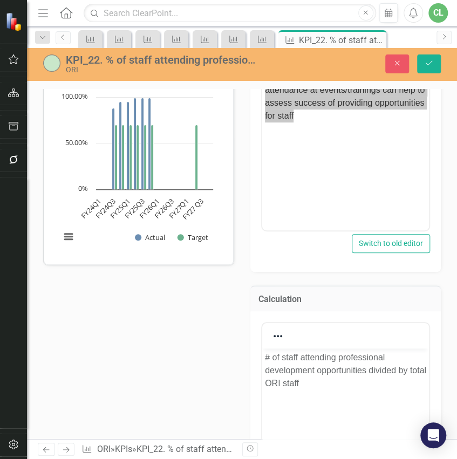
scroll to position [0, 0]
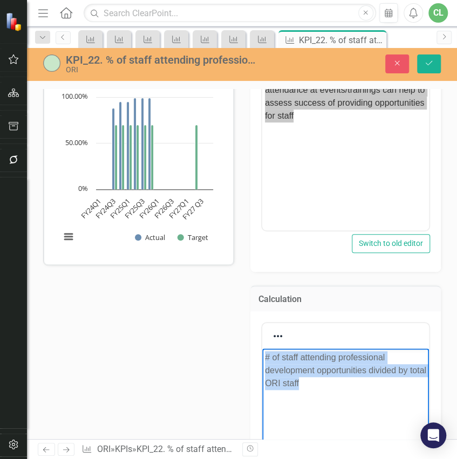
drag, startPoint x: 325, startPoint y: 387, endPoint x: 262, endPoint y: 354, distance: 71.0
click at [262, 202] on body "# of staff attending professional development opportunities divided by total OR…" at bounding box center [345, 430] width 167 height 162
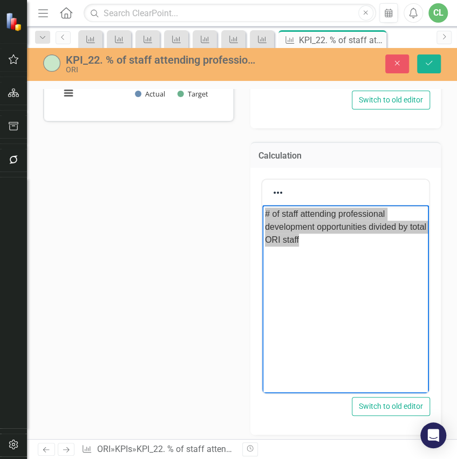
scroll to position [324, 0]
drag, startPoint x: 429, startPoint y: 63, endPoint x: 2, endPoint y: 195, distance: 447.3
click at [429, 63] on icon "Save" at bounding box center [429, 63] width 10 height 8
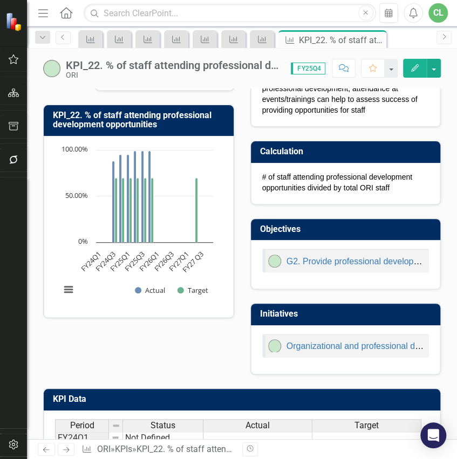
scroll to position [144, 0]
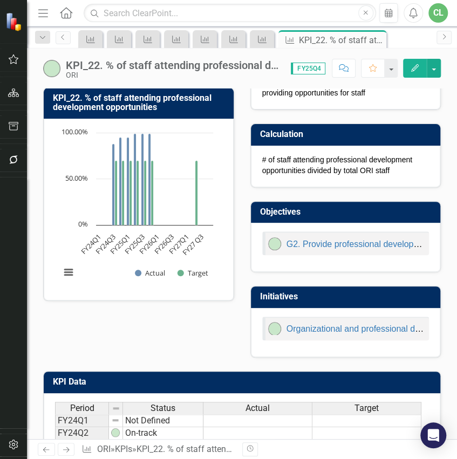
click at [68, 202] on icon "Next" at bounding box center [66, 450] width 9 height 7
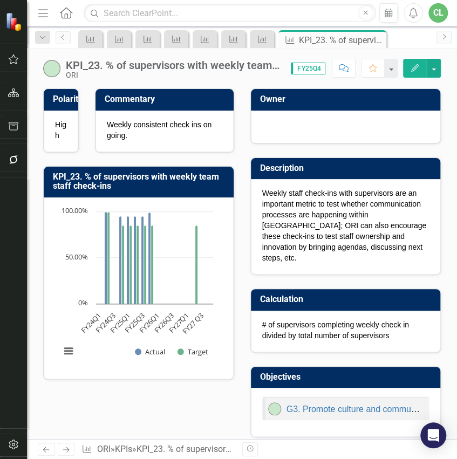
click at [301, 202] on p "Weekly staff check-ins with supervisors are an important metric to test whether…" at bounding box center [345, 226] width 167 height 76
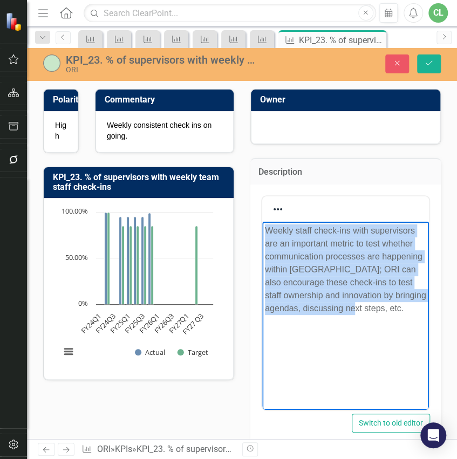
drag, startPoint x: 373, startPoint y: 309, endPoint x: 519, endPoint y: 448, distance: 201.7
click at [262, 202] on html "Weekly staff check-ins with supervisors are an important metric to test whether…" at bounding box center [345, 302] width 167 height 162
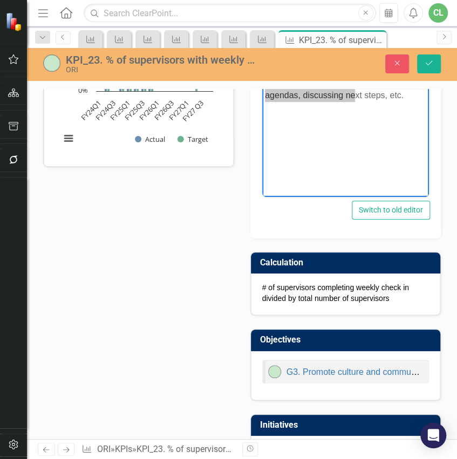
scroll to position [216, 0]
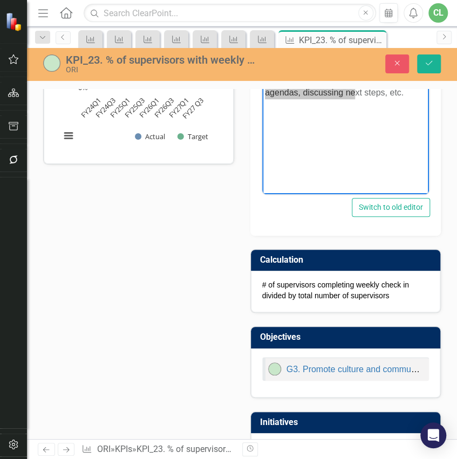
click at [303, 202] on p "# of supervisors completing weekly check in divided by total number of supervis…" at bounding box center [345, 291] width 167 height 22
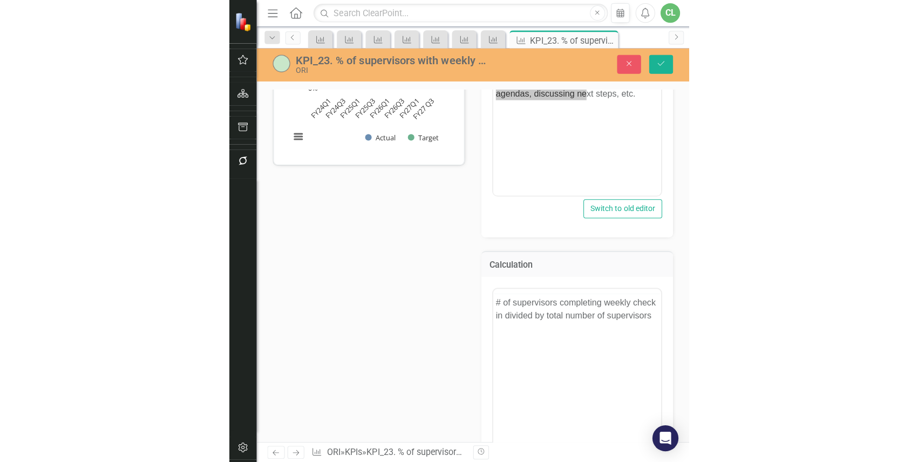
scroll to position [0, 0]
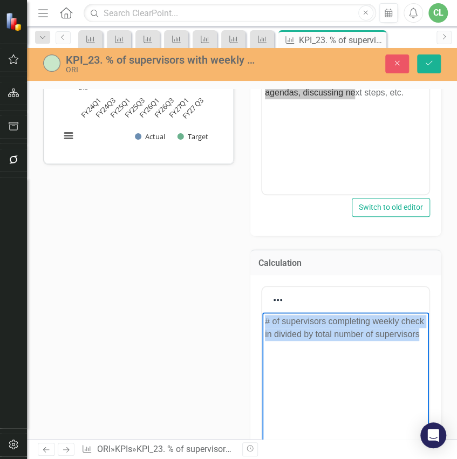
drag, startPoint x: 330, startPoint y: 344, endPoint x: 512, endPoint y: 636, distance: 343.5
click at [262, 202] on html "# of supervisors completing weekly check in divided by total number of supervis…" at bounding box center [345, 394] width 167 height 162
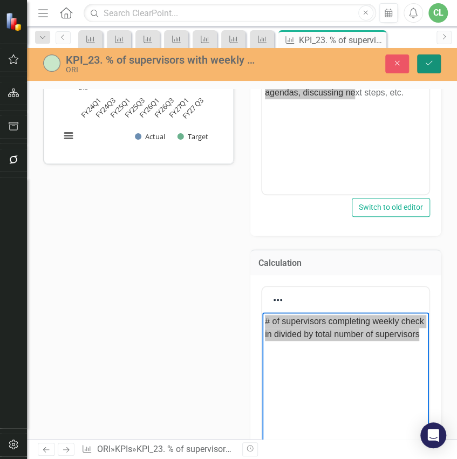
click at [432, 64] on icon "Save" at bounding box center [429, 63] width 10 height 8
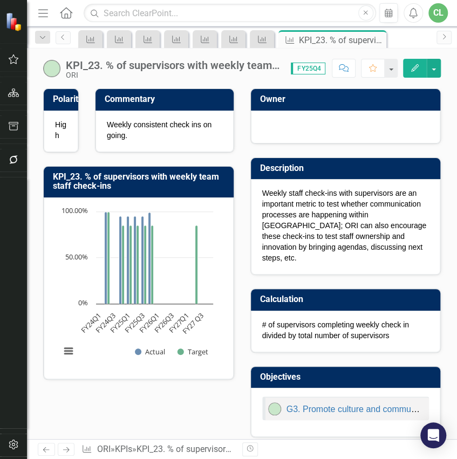
click at [66, 202] on icon "Next" at bounding box center [66, 450] width 9 height 7
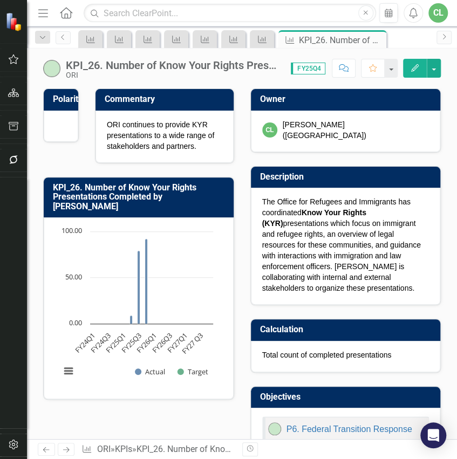
click at [62, 202] on icon "Next" at bounding box center [66, 450] width 9 height 7
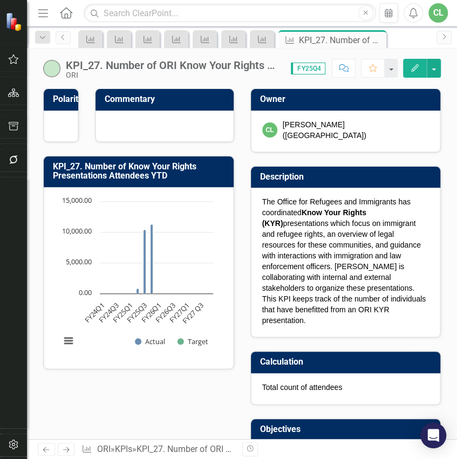
click at [64, 202] on icon at bounding box center [66, 450] width 6 height 5
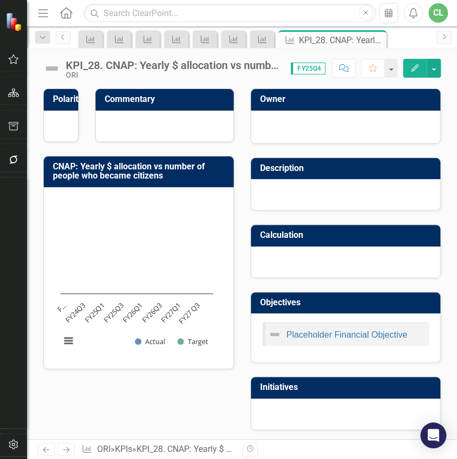
click at [64, 202] on icon "Next" at bounding box center [66, 450] width 9 height 7
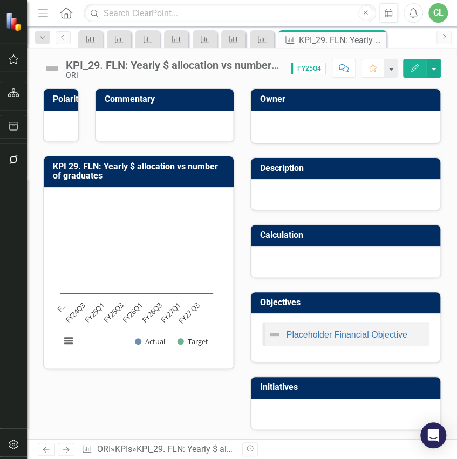
click at [64, 202] on icon "Next" at bounding box center [66, 450] width 9 height 7
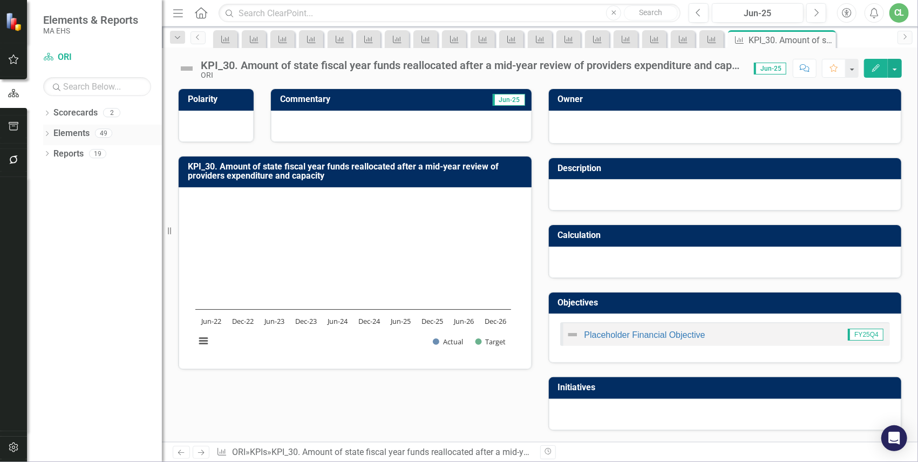
click at [71, 132] on link "Elements" at bounding box center [71, 133] width 36 height 12
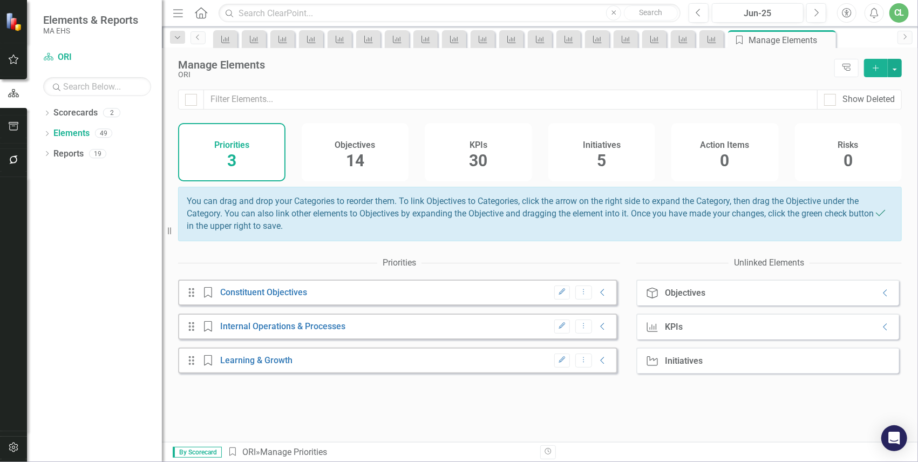
click at [473, 159] on span "30" at bounding box center [478, 160] width 18 height 19
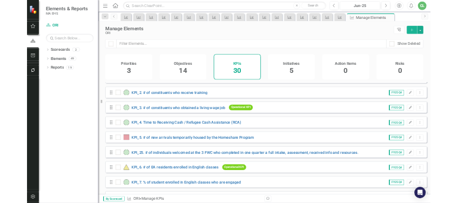
scroll to position [36, 0]
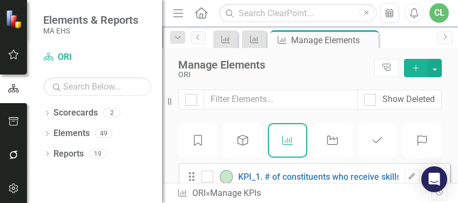
click at [181, 13] on icon "button" at bounding box center [178, 13] width 10 height 8
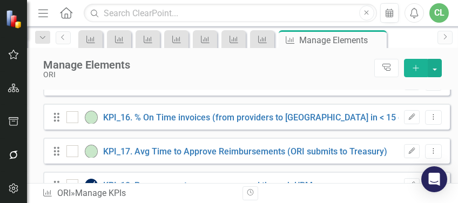
scroll to position [648, 0]
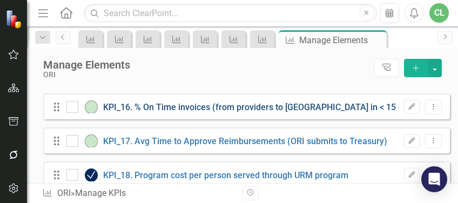
click at [185, 112] on link "KPI_16. % On Time invoices (from providers to [GEOGRAPHIC_DATA] in < 15 days)" at bounding box center [261, 107] width 316 height 10
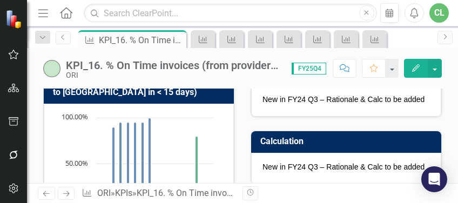
scroll to position [144, 0]
